Goal: Information Seeking & Learning: Learn about a topic

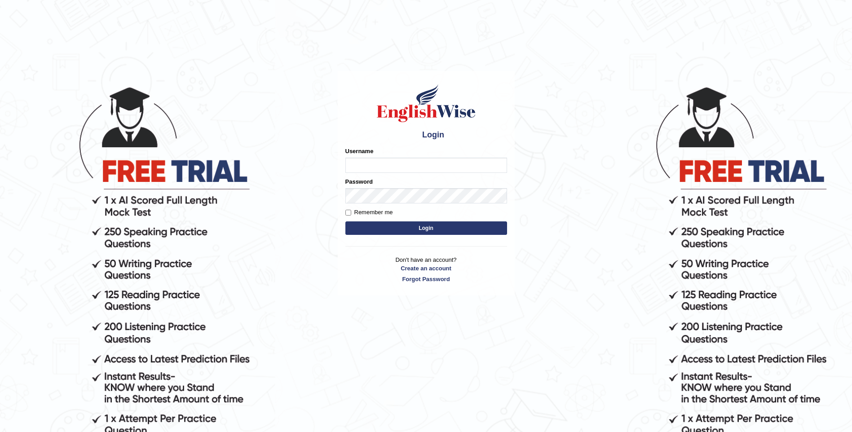
click at [358, 159] on input "Username" at bounding box center [426, 165] width 162 height 15
type input "Nirdosh"
click at [345, 221] on button "Login" at bounding box center [426, 227] width 162 height 13
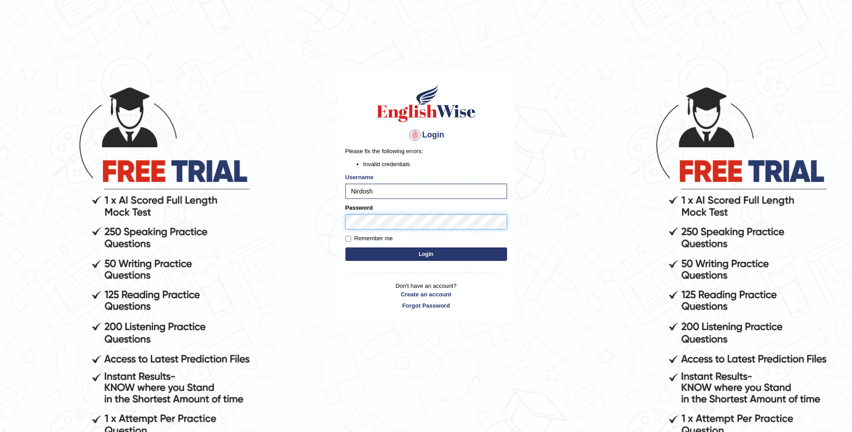
click at [328, 221] on body "Login Please fix the following errors: Invalid credentials Username Nirdosh Pas…" at bounding box center [426, 259] width 852 height 432
click at [345, 247] on button "Login" at bounding box center [426, 253] width 162 height 13
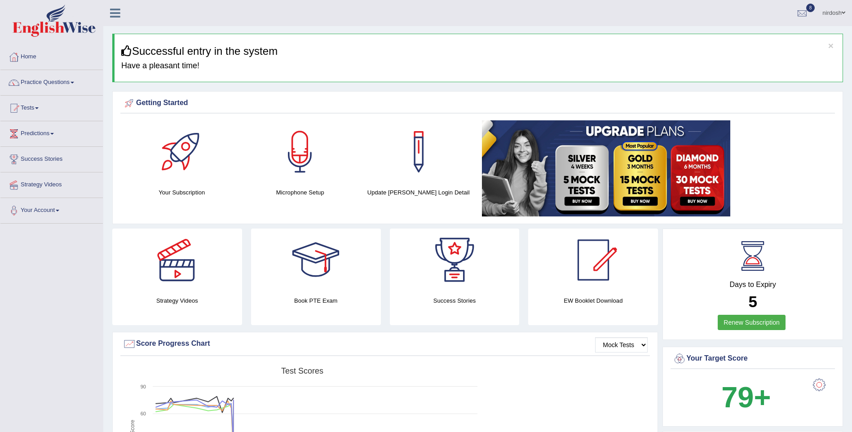
click at [832, 12] on link "nirdosh" at bounding box center [833, 11] width 36 height 23
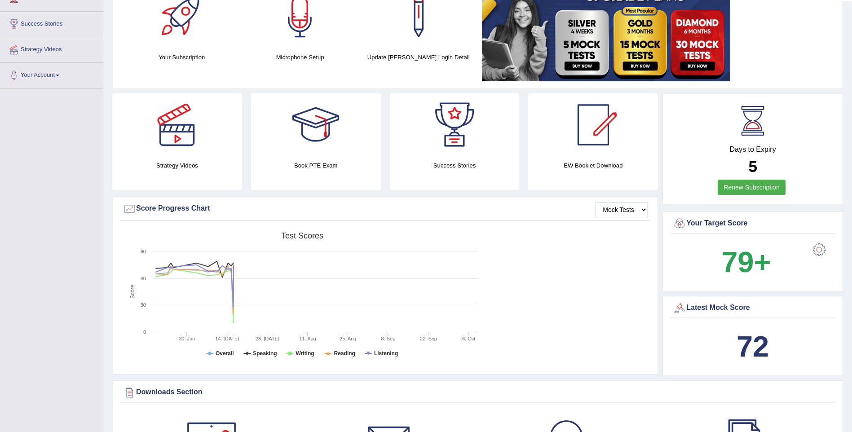
scroll to position [45, 0]
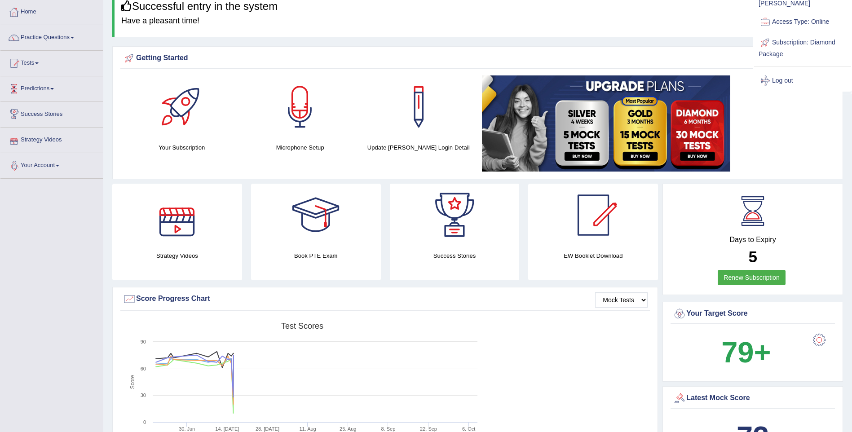
click at [33, 87] on link "Predictions" at bounding box center [51, 87] width 102 height 22
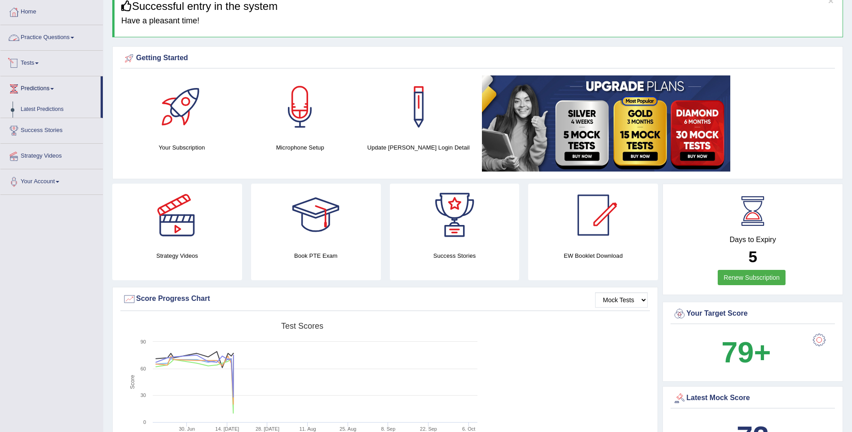
click at [50, 37] on link "Practice Questions" at bounding box center [51, 36] width 102 height 22
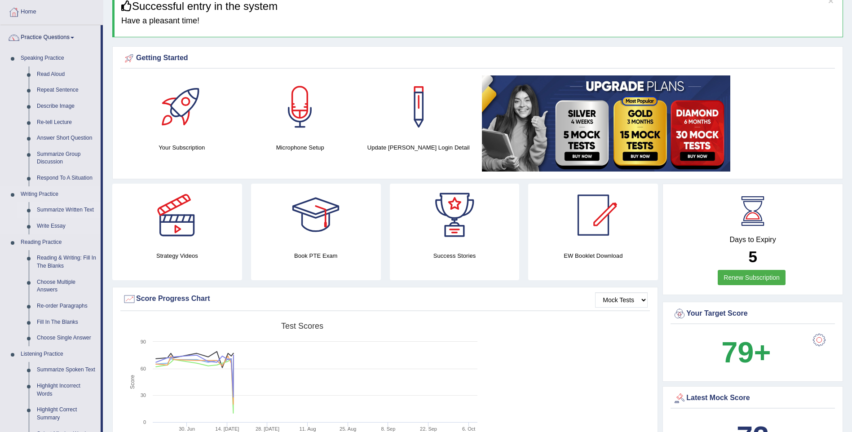
click at [79, 207] on link "Summarize Written Text" at bounding box center [67, 210] width 68 height 16
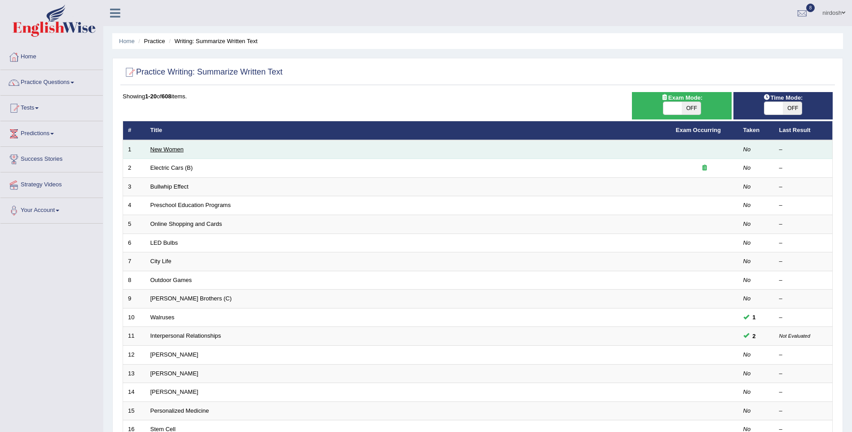
click at [176, 151] on link "New Women" at bounding box center [166, 149] width 33 height 7
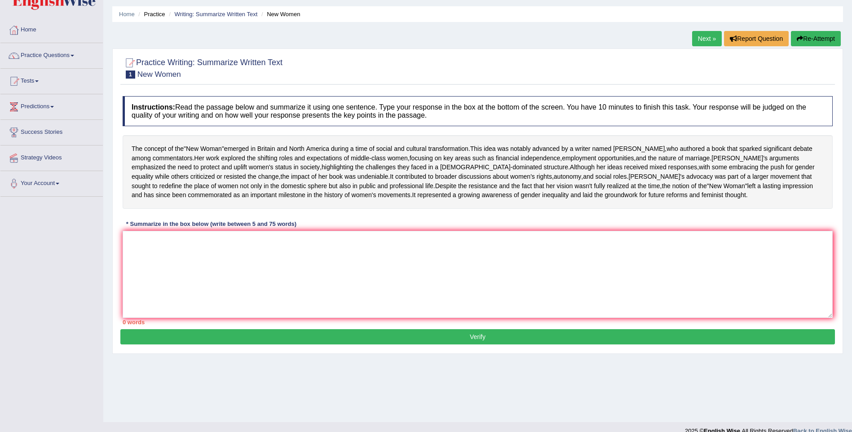
scroll to position [40, 0]
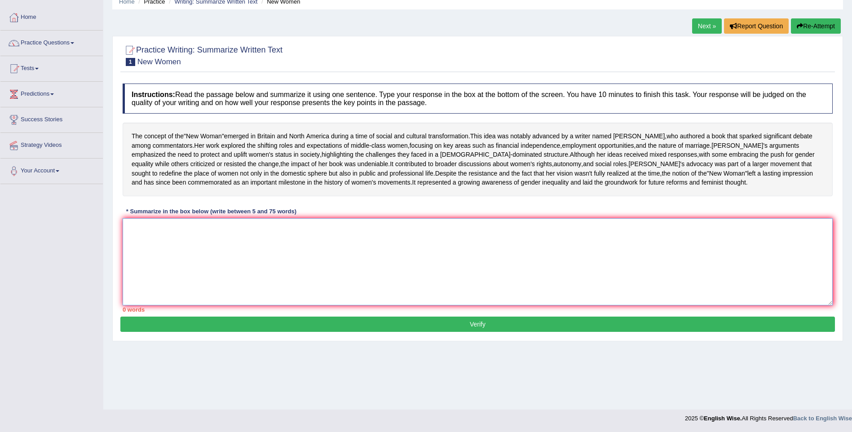
click at [188, 278] on textarea at bounding box center [478, 261] width 710 height 87
